Goal: Check status: Check status

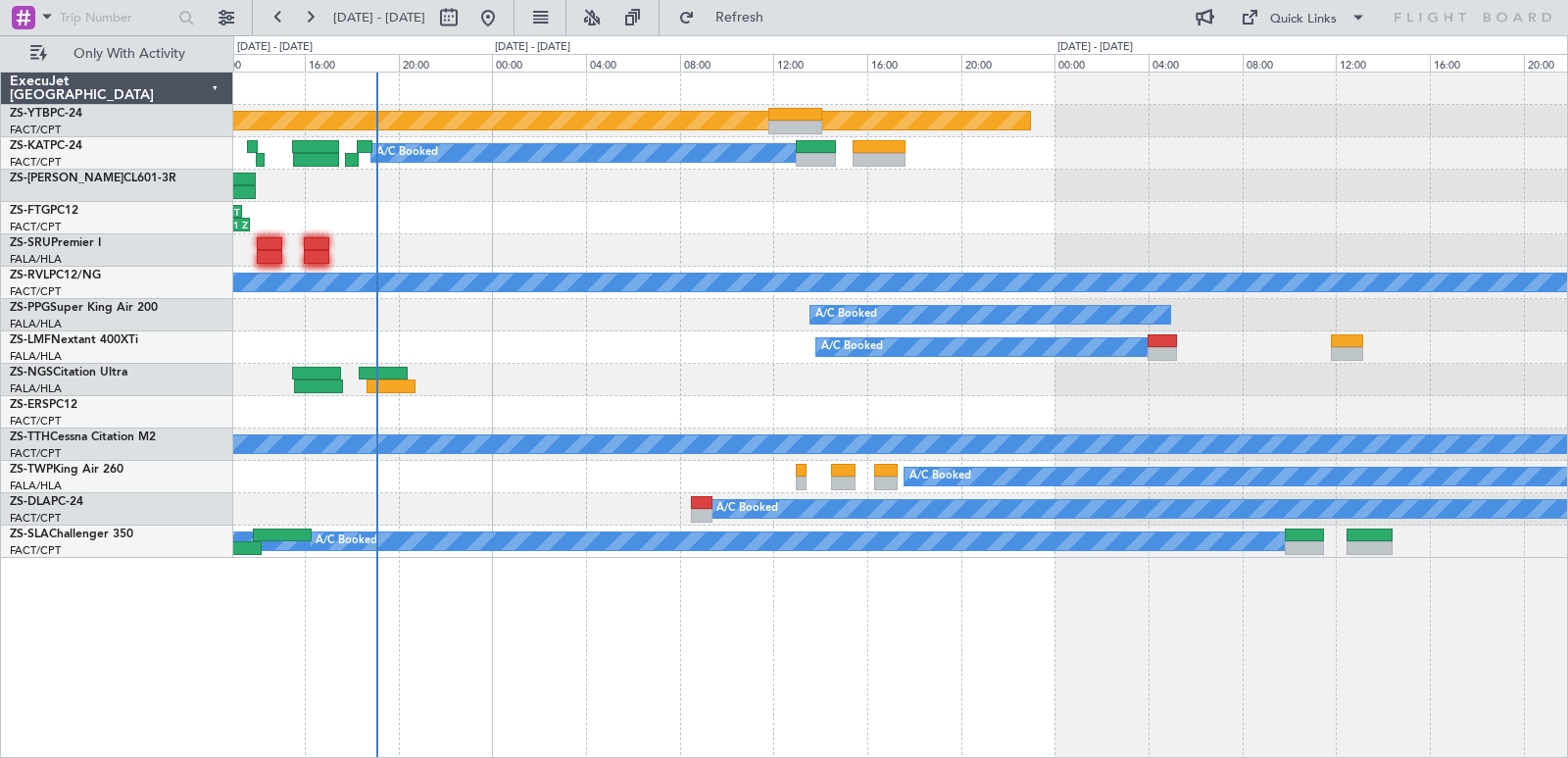
click at [907, 376] on div "Planned Maint Lanseria A/C Booked A/C Booked A/C Booked A/C Booked 10:16 Z 13:4…" at bounding box center [900, 315] width 1334 height 485
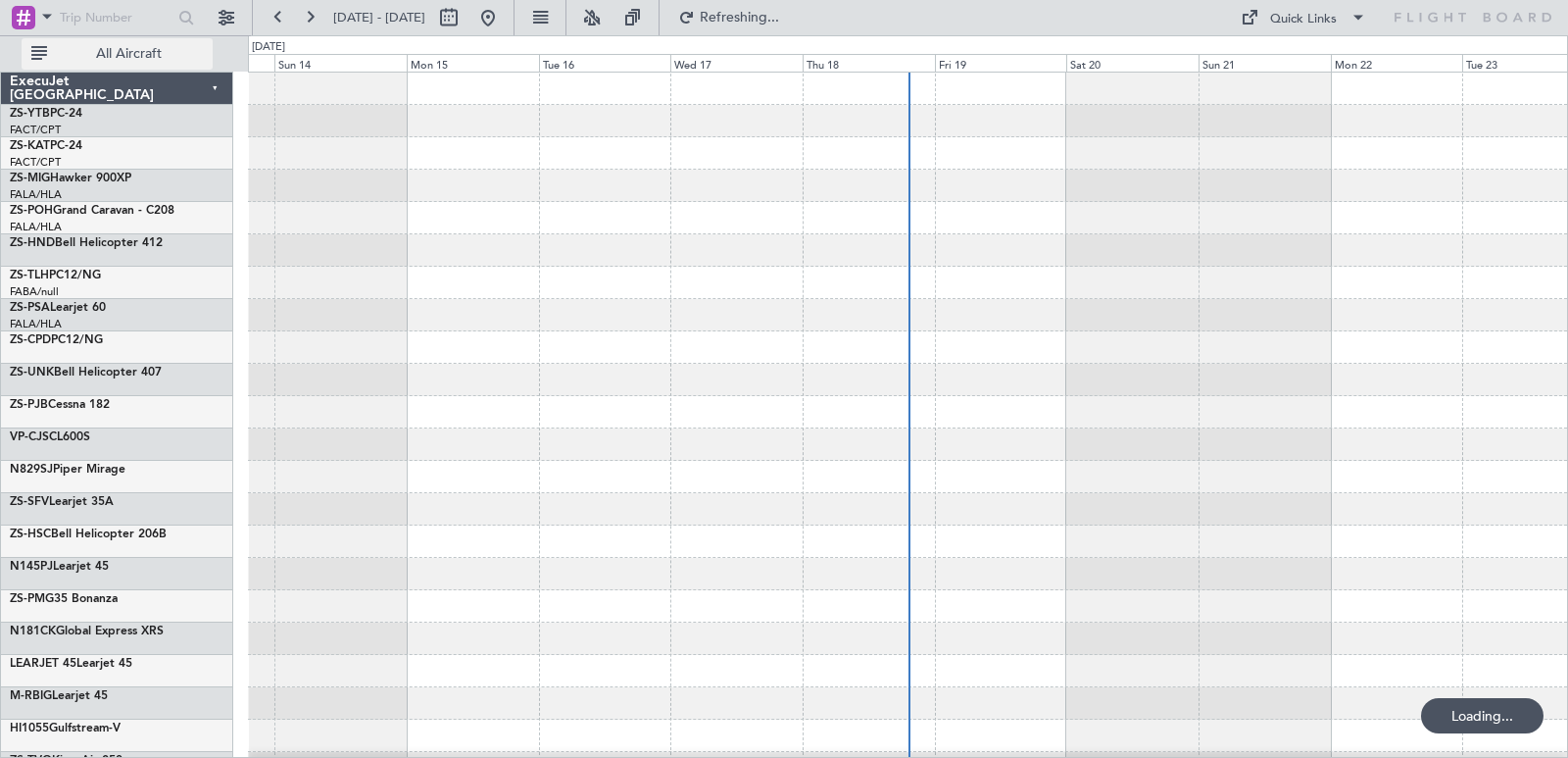
click at [102, 38] on button "All Aircraft" at bounding box center [117, 54] width 191 height 31
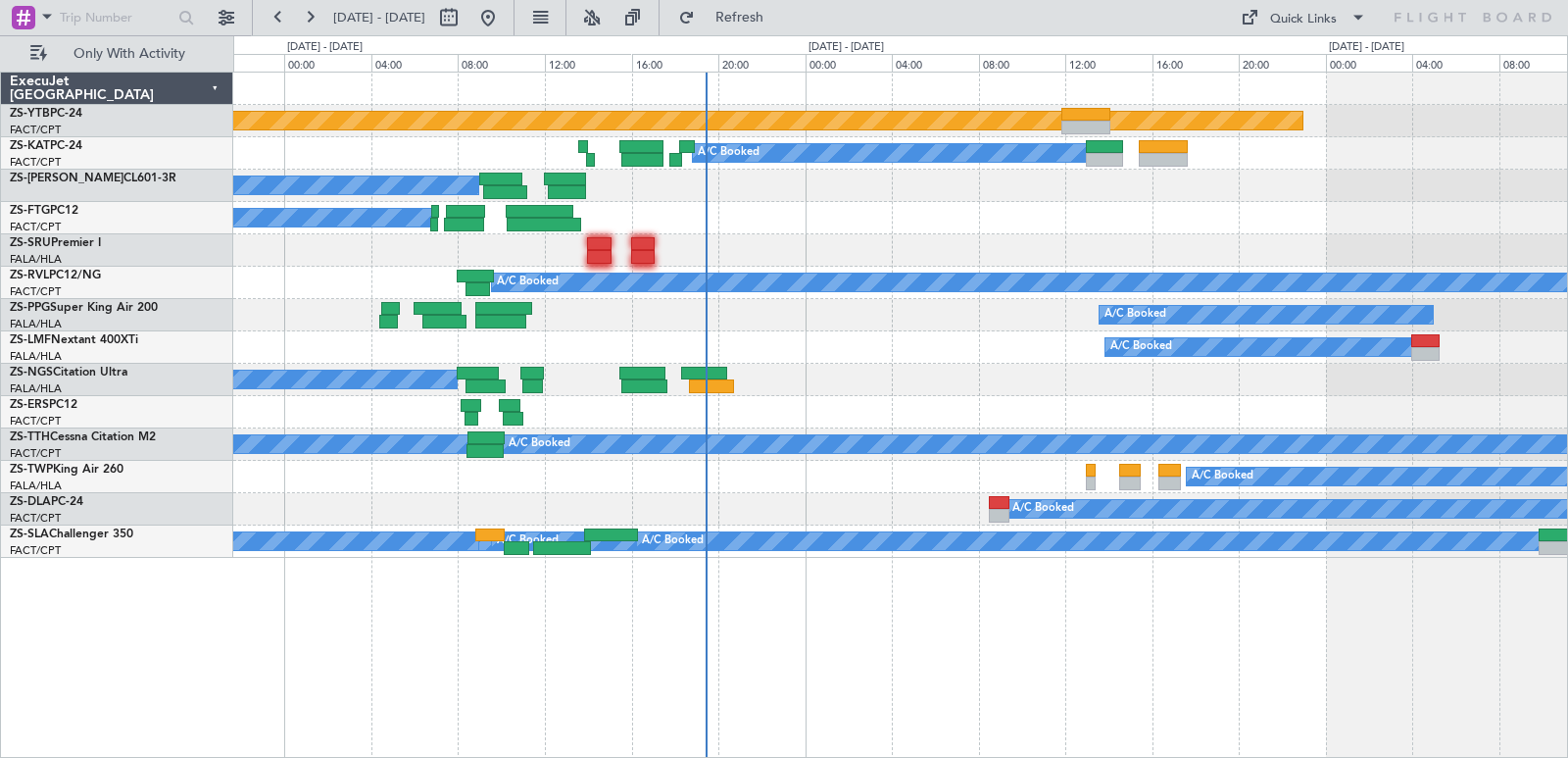
click at [1037, 355] on div "A/C Booked" at bounding box center [900, 347] width 1334 height 32
